Goal: Complete application form

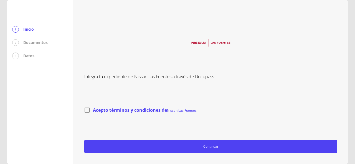
click at [89, 110] on input "Acepto términos y condiciones de Nissan Las Fuentes" at bounding box center [87, 110] width 12 height 12
checkbox input "true"
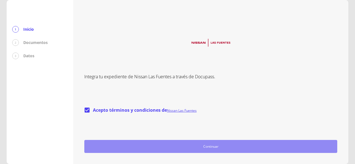
click at [209, 145] on span "Continuar" at bounding box center [211, 147] width 248 height 6
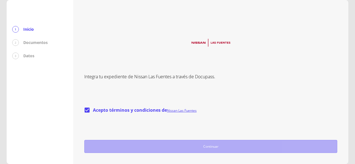
click at [209, 145] on span "Continuar" at bounding box center [211, 147] width 248 height 6
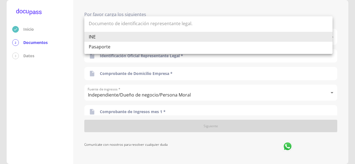
click at [328, 36] on body "Inicio 2 Documentos 3 Datos Por favor carga los siguientes Documentos Documento…" at bounding box center [177, 82] width 355 height 164
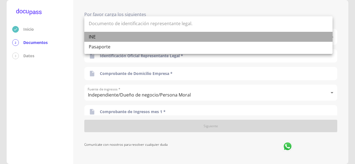
click at [328, 36] on li "INE" at bounding box center [208, 37] width 248 height 10
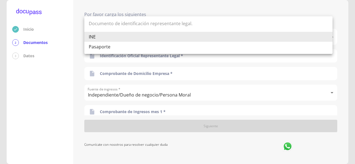
click at [136, 31] on body "Inicio 2 Documentos 3 Datos Por favor carga los siguientes Documentos Documento…" at bounding box center [177, 82] width 355 height 164
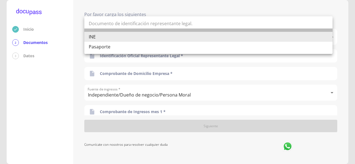
click at [136, 31] on li at bounding box center [208, 30] width 248 height 3
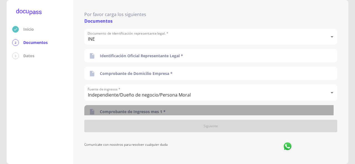
click at [163, 110] on p "Comprobante de Ingresos mes 1 *" at bounding box center [133, 112] width 66 height 6
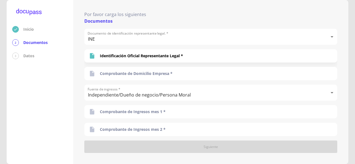
click at [30, 44] on p "Documentos" at bounding box center [35, 43] width 24 height 6
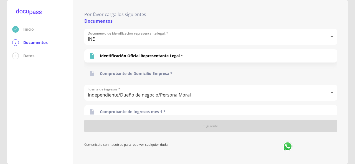
click at [119, 74] on p "Comprobante de Domicilio Empresa *" at bounding box center [136, 74] width 73 height 6
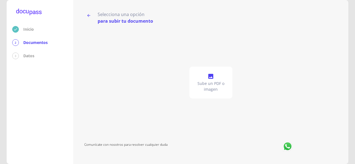
click at [209, 82] on p "Sube un PDF o imagen" at bounding box center [210, 86] width 39 height 11
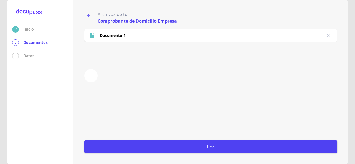
click at [273, 148] on span "Listo" at bounding box center [210, 147] width 248 height 6
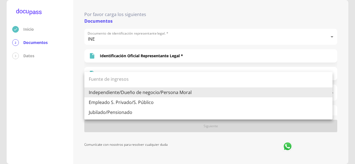
click at [105, 93] on body "Inicio 2 Documentos 3 Datos Por favor carga los siguientes Documentos Documento…" at bounding box center [177, 82] width 355 height 164
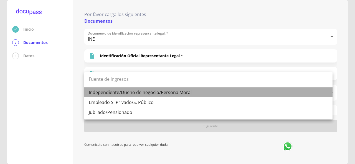
click at [105, 93] on li "Independiente/Dueño de negocio/Persona Moral" at bounding box center [208, 93] width 248 height 10
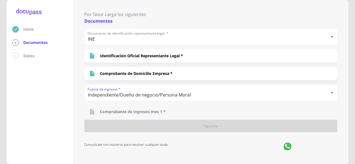
click at [109, 113] on p "Comprobante de Ingresos mes 1 *" at bounding box center [133, 112] width 66 height 6
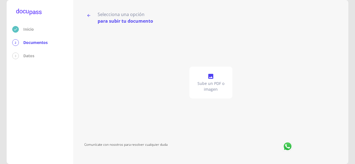
click at [146, 103] on div "Sube un PDF o imagen" at bounding box center [210, 82] width 253 height 117
click at [90, 16] on icon "button" at bounding box center [88, 15] width 3 height 3
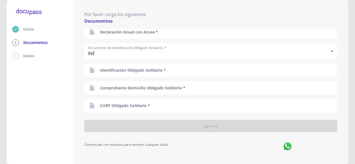
scroll to position [167, 0]
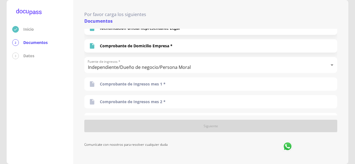
scroll to position [55, 0]
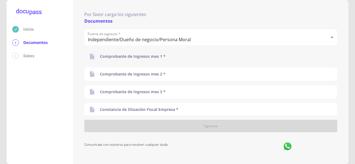
click at [162, 56] on p "Comprobante de Ingresos mes 1 *" at bounding box center [133, 57] width 66 height 6
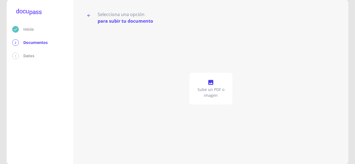
click at [207, 85] on icon at bounding box center [210, 82] width 7 height 7
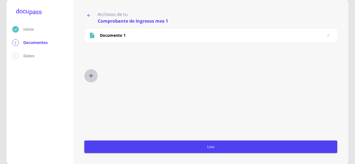
click at [91, 74] on icon "button" at bounding box center [91, 76] width 7 height 7
click at [328, 52] on icon "delete" at bounding box center [328, 53] width 4 height 4
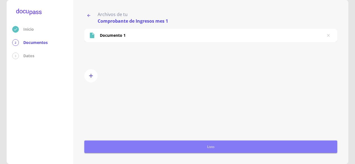
click at [209, 148] on span "Listo" at bounding box center [210, 147] width 248 height 6
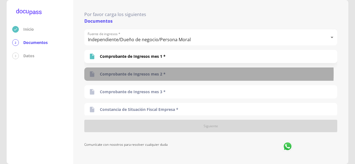
click at [153, 73] on p "Comprobante de Ingresos mes 2 *" at bounding box center [133, 74] width 66 height 6
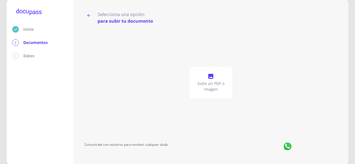
click at [211, 81] on p "Sube un PDF o imagen" at bounding box center [210, 86] width 39 height 11
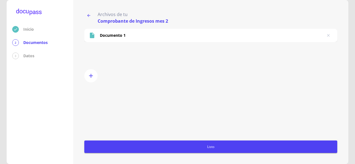
click at [209, 147] on span "Listo" at bounding box center [210, 147] width 248 height 6
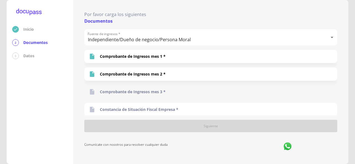
click at [152, 93] on p "Comprobante de Ingresos mes 3 *" at bounding box center [133, 92] width 66 height 6
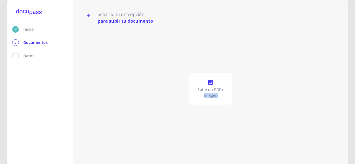
click at [152, 93] on div "Sube un PDF o imagen" at bounding box center [210, 88] width 253 height 129
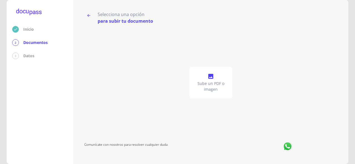
click at [211, 85] on p "Sube un PDF o imagen" at bounding box center [210, 86] width 39 height 11
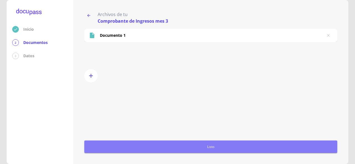
click at [211, 146] on span "Listo" at bounding box center [210, 147] width 248 height 6
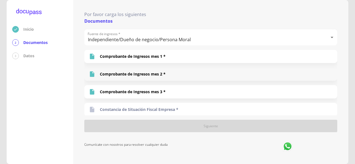
scroll to position [83, 0]
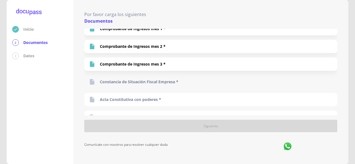
click at [109, 81] on p "Constancia de Situación Fiscal Empresa *" at bounding box center [139, 82] width 78 height 6
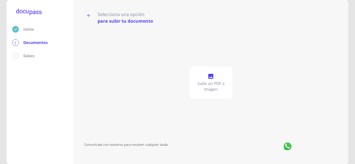
click at [207, 76] on icon at bounding box center [210, 76] width 7 height 7
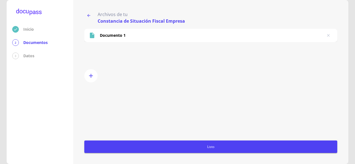
click at [88, 17] on icon "button" at bounding box center [88, 15] width 4 height 4
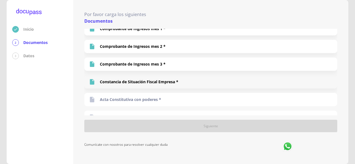
scroll to position [111, 0]
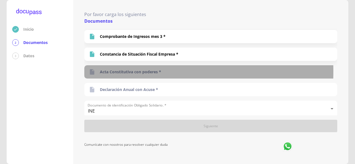
click at [93, 71] on icon at bounding box center [92, 72] width 4 height 6
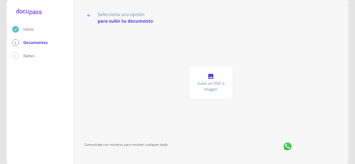
click at [214, 77] on div "Sube un PDF o imagen" at bounding box center [210, 83] width 43 height 32
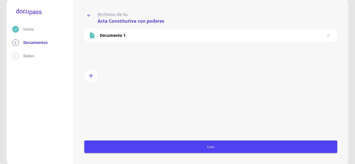
click at [211, 144] on span "Listo" at bounding box center [210, 147] width 248 height 6
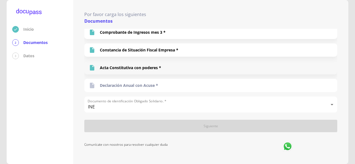
scroll to position [143, 0]
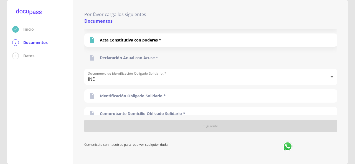
click at [158, 57] on div "Declaración Anual con Acuse *" at bounding box center [210, 57] width 253 height 13
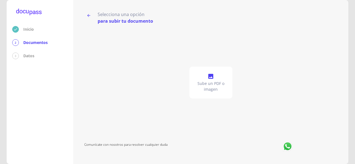
click at [214, 80] on div "Sube un PDF o imagen" at bounding box center [210, 83] width 43 height 32
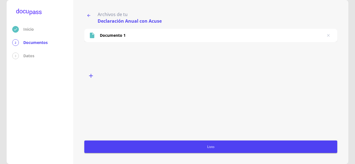
click at [92, 76] on icon "button" at bounding box center [91, 76] width 4 height 4
click at [203, 147] on span "Listo" at bounding box center [210, 147] width 248 height 6
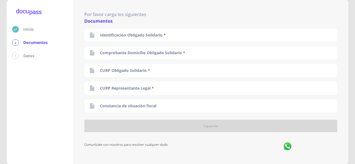
scroll to position [215, 0]
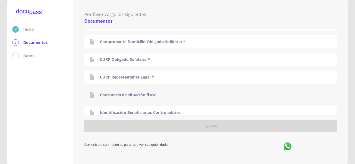
click at [152, 94] on p "Constancia de situación fiscal" at bounding box center [128, 95] width 57 height 6
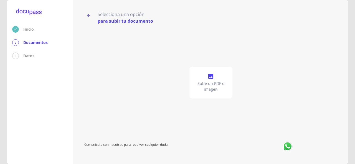
click at [209, 83] on p "Sube un PDF o imagen" at bounding box center [210, 86] width 39 height 11
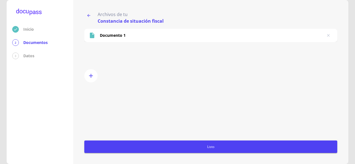
click at [202, 148] on span "Listo" at bounding box center [210, 147] width 248 height 6
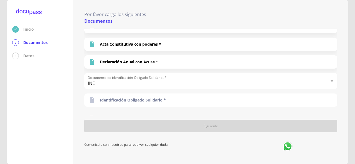
scroll to position [166, 0]
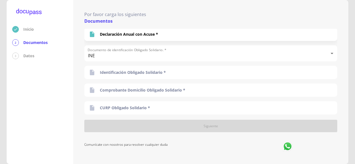
click at [29, 57] on p "Datos" at bounding box center [28, 56] width 11 height 6
click at [25, 57] on p "Datos" at bounding box center [28, 56] width 11 height 6
click at [25, 56] on p "Datos" at bounding box center [28, 56] width 11 height 6
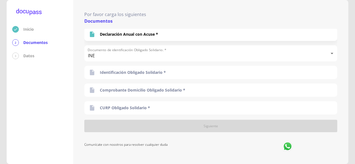
click at [42, 64] on div "Inicio 2 Documentos 3 Datos" at bounding box center [40, 82] width 67 height 164
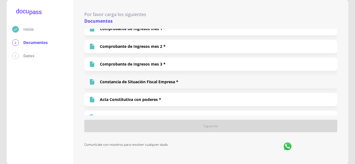
scroll to position [0, 0]
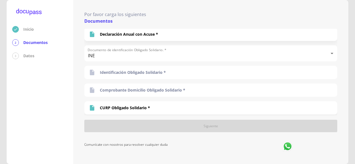
scroll to position [194, 0]
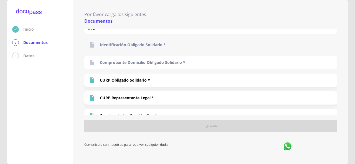
click at [145, 44] on p "Identificación Obligado Solidario *" at bounding box center [133, 45] width 66 height 6
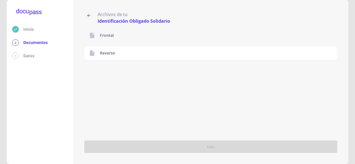
click at [102, 36] on p "Frontal" at bounding box center [107, 36] width 14 height 6
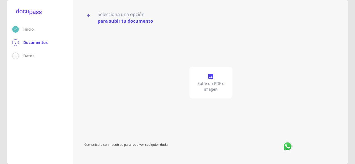
click at [212, 81] on span at bounding box center [210, 77] width 7 height 8
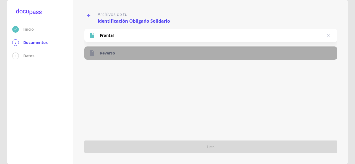
click at [97, 52] on div at bounding box center [94, 53] width 11 height 7
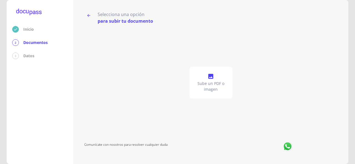
click at [211, 78] on icon at bounding box center [210, 76] width 5 height 5
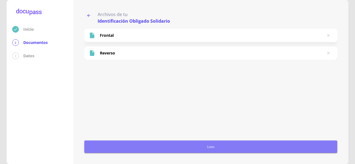
click at [194, 146] on span "Listo" at bounding box center [210, 147] width 248 height 6
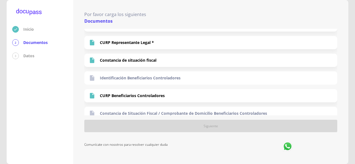
scroll to position [254, 0]
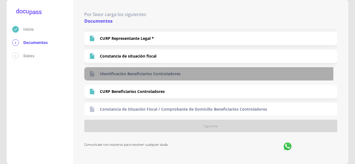
click at [117, 73] on p "Identificación Beneficiarios Controladores" at bounding box center [140, 74] width 81 height 6
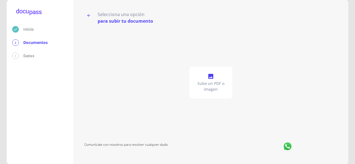
click at [213, 79] on icon at bounding box center [210, 76] width 7 height 7
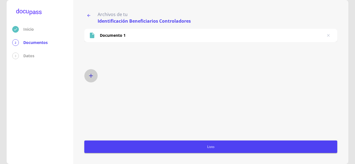
click at [86, 74] on button "button" at bounding box center [90, 75] width 13 height 13
click at [203, 147] on span "Listo" at bounding box center [210, 147] width 248 height 6
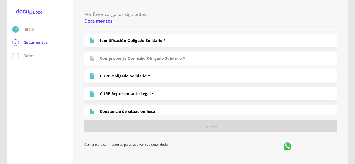
scroll to position [170, 0]
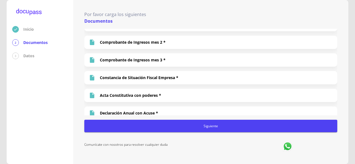
scroll to position [115, 0]
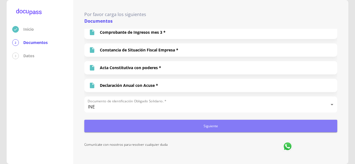
click at [208, 127] on span "Siguiente" at bounding box center [210, 126] width 248 height 6
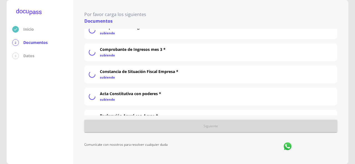
scroll to position [135, 0]
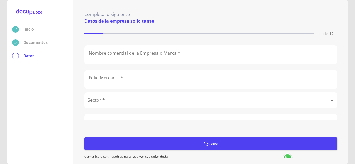
click at [200, 56] on input "text" at bounding box center [211, 55] width 252 height 19
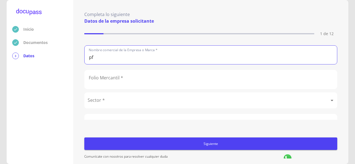
type input "p"
type input "PF CREATIVO S DE RL DE CV"
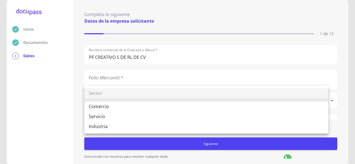
click at [125, 96] on body "Inicio Documentos 3 Datos Completa lo siguiente Datos de la empresa solicitante…" at bounding box center [177, 82] width 355 height 164
click at [125, 96] on ul "Sector Comercio Servicio Industria" at bounding box center [206, 110] width 244 height 48
click at [70, 89] on div at bounding box center [177, 82] width 355 height 164
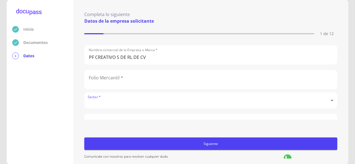
click at [102, 103] on body "Inicio Documentos 3 Datos Completa lo siguiente Datos de la empresa solicitante…" at bounding box center [177, 82] width 355 height 164
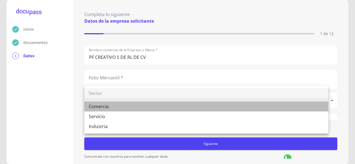
click at [104, 108] on li "Comercio" at bounding box center [206, 107] width 244 height 10
type input "Comercio"
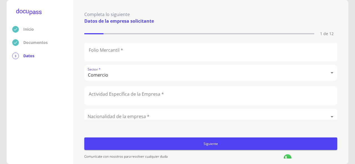
scroll to position [55, 0]
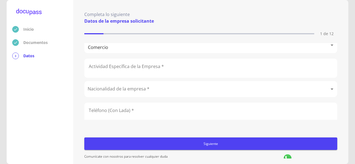
click at [153, 88] on body "Inicio Documentos 3 Datos Completa lo siguiente Datos de la empresa solicitante…" at bounding box center [177, 82] width 355 height 164
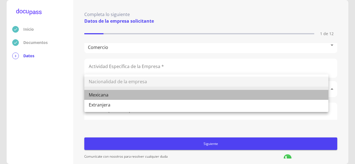
click at [124, 96] on li "Mexicana" at bounding box center [206, 95] width 244 height 10
type input "Mexicana"
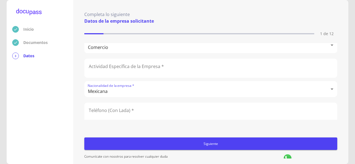
scroll to position [83, 0]
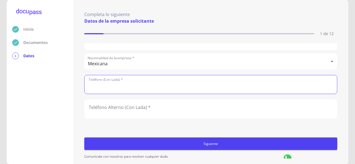
click at [109, 82] on input "text" at bounding box center [211, 84] width 252 height 19
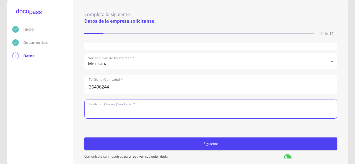
click at [139, 108] on input "text" at bounding box center [211, 109] width 252 height 19
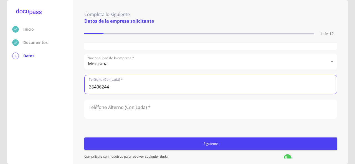
click at [89, 86] on input "36406244" at bounding box center [211, 84] width 252 height 19
type input "3336406244"
click at [120, 110] on input "text" at bounding box center [211, 109] width 252 height 19
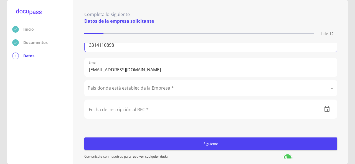
scroll to position [161, 0]
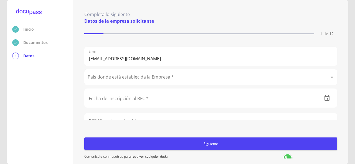
type input "3314110898"
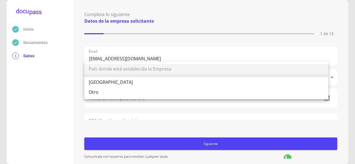
click at [179, 75] on body "Inicio Documentos 3 Datos Completa lo siguiente Datos de la empresa solicitante…" at bounding box center [177, 82] width 355 height 164
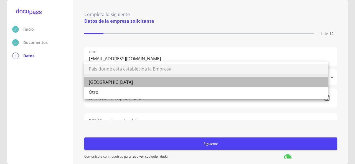
click at [94, 82] on li "[GEOGRAPHIC_DATA]" at bounding box center [206, 82] width 244 height 10
type input "[GEOGRAPHIC_DATA]"
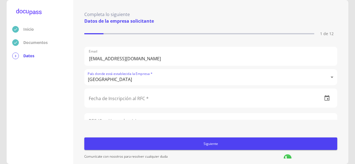
scroll to position [188, 0]
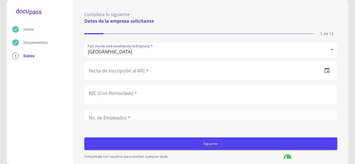
click at [115, 99] on input "text" at bounding box center [211, 95] width 252 height 19
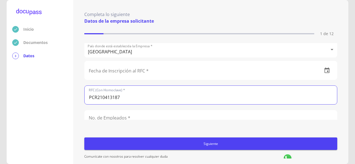
type input "PCR210413187"
click at [80, 92] on div "Completa lo siguiente Datos de la empresa solicitante 1 de 12 Nombre comercial …" at bounding box center [211, 82] width 264 height 153
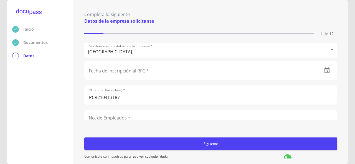
click at [83, 106] on div "Completa lo siguiente Datos de la empresa solicitante 1 de 12 Nombre comercial …" at bounding box center [211, 82] width 264 height 153
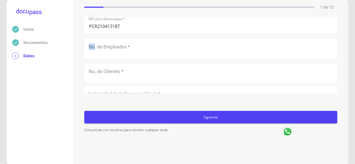
scroll to position [235, 0]
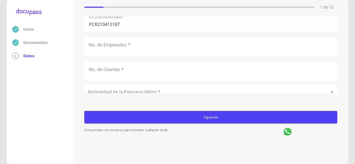
click at [148, 44] on input "text" at bounding box center [211, 46] width 252 height 19
type input "7"
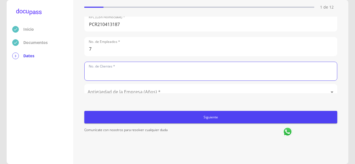
click at [151, 67] on input "text" at bounding box center [211, 71] width 252 height 19
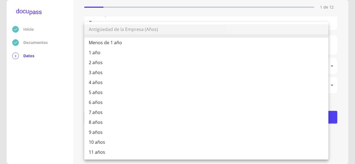
click at [156, 67] on body "Inicio Documentos 3 Datos Completa lo siguiente Datos de la empresa solicitante…" at bounding box center [177, 82] width 355 height 164
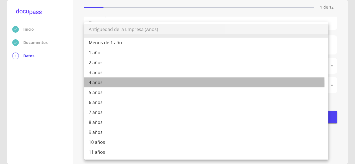
click at [95, 84] on li "4 años" at bounding box center [206, 83] width 244 height 10
type input "4 años"
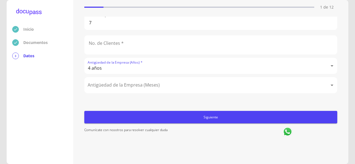
click at [130, 85] on body "Inicio Documentos 3 Datos Completa lo siguiente Datos de la empresa solicitante…" at bounding box center [177, 82] width 355 height 164
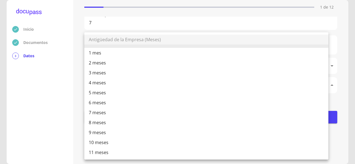
click at [129, 85] on li "4 meses" at bounding box center [206, 83] width 244 height 10
type input "4 meses"
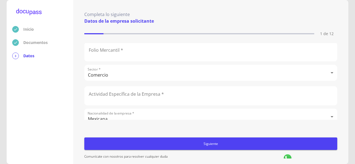
scroll to position [55, 0]
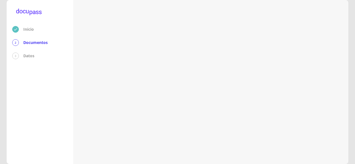
click at [16, 55] on div "3" at bounding box center [15, 56] width 7 height 7
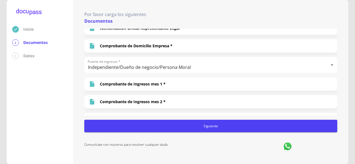
scroll to position [55, 0]
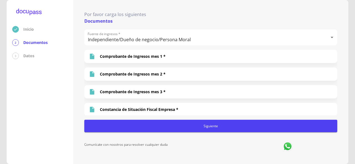
click at [22, 57] on div "3 Datos" at bounding box center [39, 56] width 55 height 7
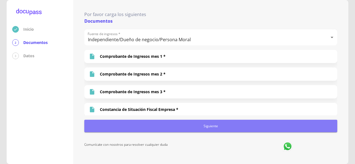
click at [167, 128] on span "Siguiente" at bounding box center [210, 126] width 248 height 6
click at [167, 128] on div "Siguiente" at bounding box center [210, 126] width 253 height 12
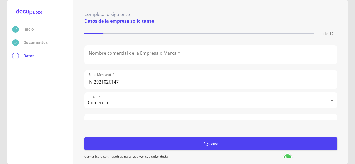
click at [92, 58] on input "text" at bounding box center [211, 55] width 252 height 19
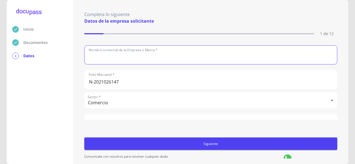
click at [92, 58] on input "text" at bounding box center [211, 55] width 252 height 19
type input "PF CREATIVO S DE RL DE CV"
click at [121, 105] on body "Inicio Documentos 3 Datos Completa lo siguiente Datos de la empresa solicitante…" at bounding box center [177, 82] width 355 height 164
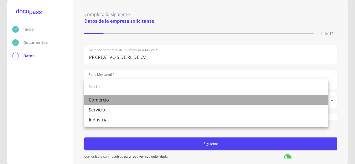
click at [121, 100] on li "Comercio" at bounding box center [206, 100] width 244 height 10
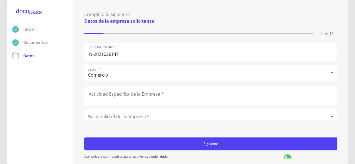
scroll to position [55, 0]
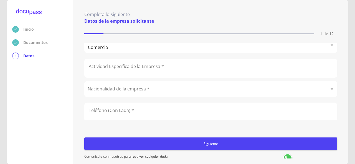
click at [100, 69] on input "text" at bounding box center [211, 68] width 252 height 19
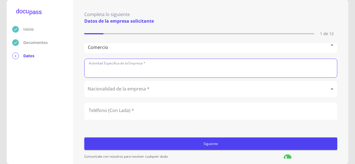
click at [100, 69] on input "text" at bounding box center [211, 68] width 252 height 19
type input "DISEÑO Y DECORACION DE INTERIORES"
click at [139, 88] on body "Inicio Documentos 3 Datos Completa lo siguiente Datos de la empresa solicitante…" at bounding box center [177, 82] width 355 height 164
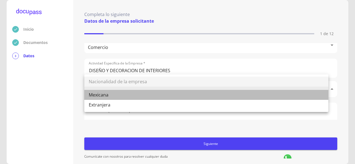
click at [106, 96] on li "Mexicana" at bounding box center [206, 95] width 244 height 10
type input "Mexicana"
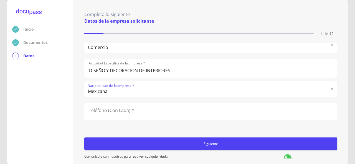
click at [126, 111] on input "text" at bounding box center [211, 112] width 252 height 19
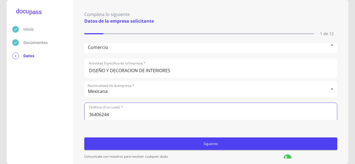
click at [133, 131] on form "Nombre comercial de la Empresa o Marca * PF CREATIVO S DE RL DE CV Folio Mercan…" at bounding box center [210, 114] width 253 height 142
click at [89, 113] on input "36406244" at bounding box center [211, 112] width 252 height 19
type input "3336406244"
click at [271, 130] on form "Nombre comercial de la Empresa o Marca * PF CREATIVO S DE RL DE CV Folio Mercan…" at bounding box center [210, 114] width 253 height 142
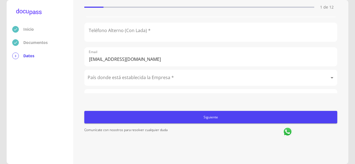
scroll to position [111, 0]
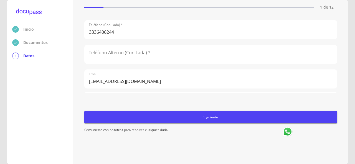
click at [100, 52] on input "text" at bounding box center [211, 54] width 252 height 19
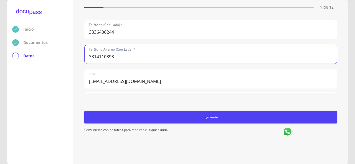
type input "3314110898"
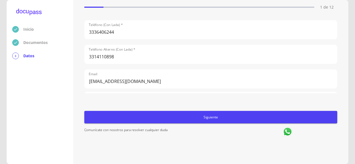
click at [78, 62] on div "Completa lo siguiente Datos de la empresa solicitante 1 de 12 Nombre comercial …" at bounding box center [210, 82] width 275 height 164
click at [95, 65] on div "Nombre comercial de la Empresa o Marca * PF CREATIVO S DE RL DE CV Folio Mercan…" at bounding box center [210, 55] width 253 height 77
click at [101, 67] on div "Email [EMAIL_ADDRESS][DOMAIN_NAME]" at bounding box center [210, 77] width 253 height 21
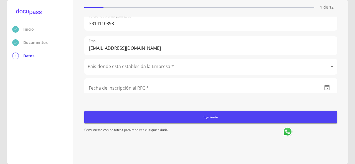
scroll to position [167, 0]
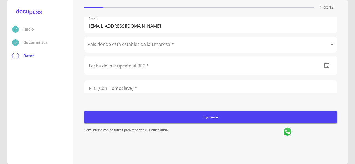
click at [96, 42] on body "Inicio Documentos 3 Datos Completa lo siguiente Datos de la empresa solicitante…" at bounding box center [177, 82] width 355 height 164
click at [99, 44] on body "Inicio Documentos 3 Datos Completa lo siguiente Datos de la empresa solicitante…" at bounding box center [177, 82] width 355 height 164
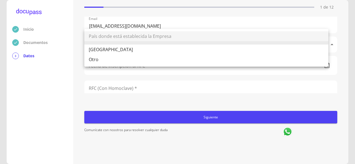
click at [98, 49] on li "[GEOGRAPHIC_DATA]" at bounding box center [206, 50] width 244 height 10
type input "[GEOGRAPHIC_DATA]"
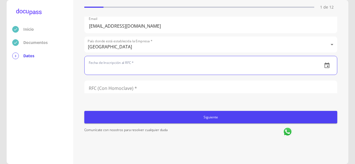
click at [112, 66] on input "text" at bounding box center [201, 65] width 233 height 19
type input "3_"
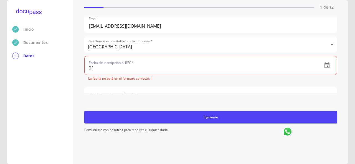
type input "2_"
click at [323, 64] on icon "button" at bounding box center [326, 65] width 7 height 7
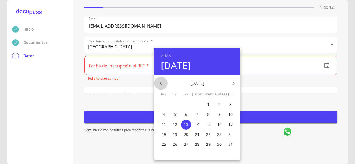
click at [162, 84] on icon "button" at bounding box center [160, 83] width 7 height 7
click at [161, 84] on icon "button" at bounding box center [160, 83] width 7 height 7
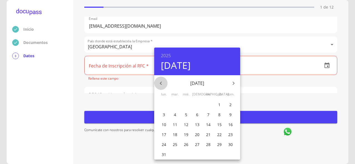
click at [161, 84] on icon "button" at bounding box center [160, 83] width 7 height 7
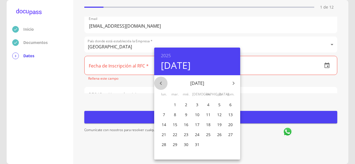
click at [161, 84] on icon "button" at bounding box center [160, 83] width 7 height 7
click at [161, 84] on icon "button" at bounding box center [161, 83] width 2 height 3
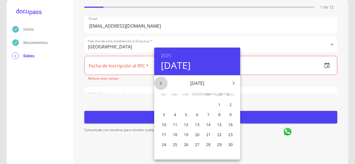
click at [161, 84] on icon "button" at bounding box center [161, 83] width 2 height 3
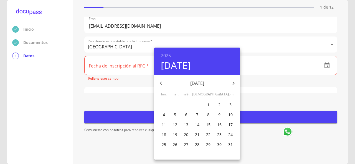
click at [161, 84] on icon "button" at bounding box center [161, 83] width 2 height 3
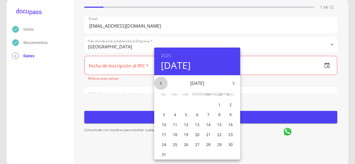
click at [161, 84] on icon "button" at bounding box center [161, 83] width 2 height 3
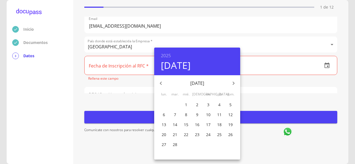
click at [161, 84] on icon "button" at bounding box center [161, 83] width 2 height 3
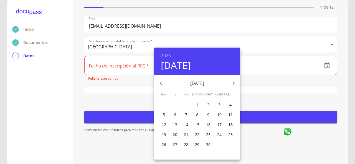
click at [161, 84] on icon "button" at bounding box center [161, 83] width 2 height 3
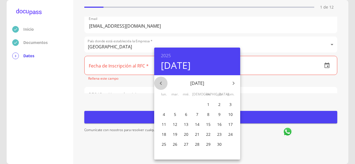
click at [161, 84] on icon "button" at bounding box center [161, 83] width 2 height 3
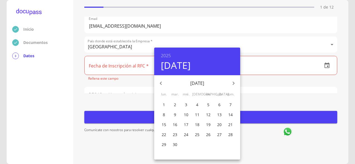
click at [161, 84] on icon "button" at bounding box center [161, 83] width 2 height 3
click at [209, 106] on p "3" at bounding box center [208, 105] width 2 height 6
type input "[DATE]"
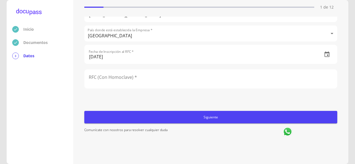
scroll to position [189, 0]
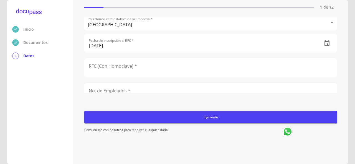
click at [105, 68] on input "text" at bounding box center [211, 68] width 252 height 19
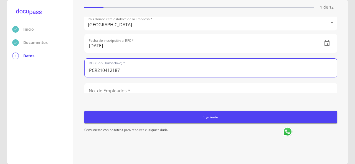
click at [112, 68] on input "PCR210412187" at bounding box center [211, 68] width 252 height 19
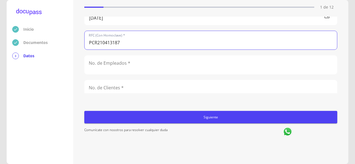
type input "PCR210413187"
click at [172, 66] on input "text" at bounding box center [211, 65] width 252 height 19
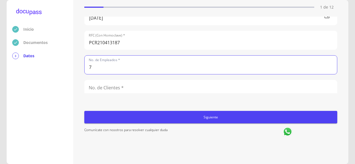
type input "7"
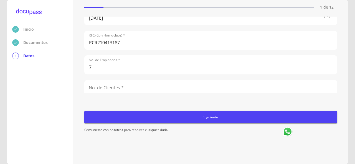
click at [74, 73] on div "Completa lo siguiente Datos de la empresa solicitante 1 de 12 Nombre comercial …" at bounding box center [210, 82] width 275 height 164
click at [77, 73] on div "Completa lo siguiente Datos de la empresa solicitante 1 de 12 Nombre comercial …" at bounding box center [210, 82] width 275 height 164
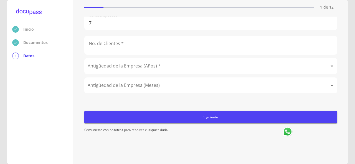
scroll to position [263, 0]
click at [119, 67] on body "Inicio Documentos 3 Datos Completa lo siguiente Datos de la empresa solicitante…" at bounding box center [177, 82] width 355 height 164
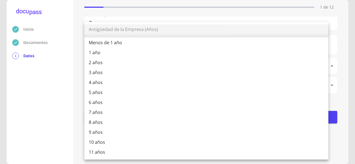
click at [90, 82] on li "4 años" at bounding box center [206, 83] width 244 height 10
type input "4 años"
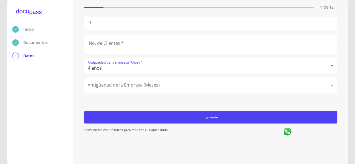
click at [100, 84] on body "Inicio Documentos 3 Datos Completa lo siguiente Datos de la empresa solicitante…" at bounding box center [177, 82] width 355 height 164
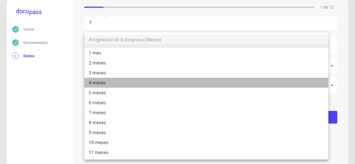
click at [101, 84] on li "4 meses" at bounding box center [206, 83] width 244 height 10
type input "4 meses"
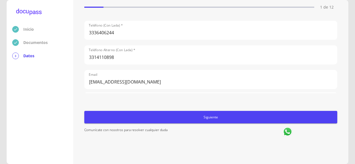
scroll to position [222, 0]
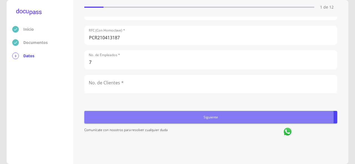
click at [206, 118] on span "Siguiente" at bounding box center [210, 117] width 248 height 6
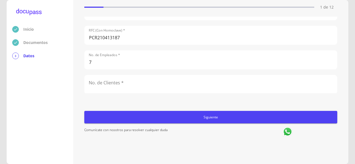
click at [206, 116] on span "Siguiente" at bounding box center [210, 117] width 248 height 6
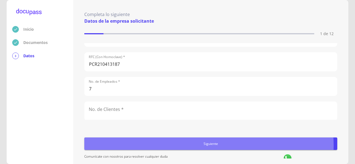
click at [203, 145] on span "Siguiente" at bounding box center [210, 144] width 248 height 6
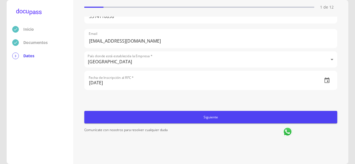
scroll to position [41, 0]
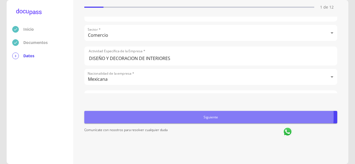
click at [208, 116] on span "Siguiente" at bounding box center [210, 117] width 248 height 6
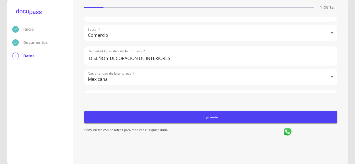
scroll to position [0, 0]
